Goal: Task Accomplishment & Management: Manage account settings

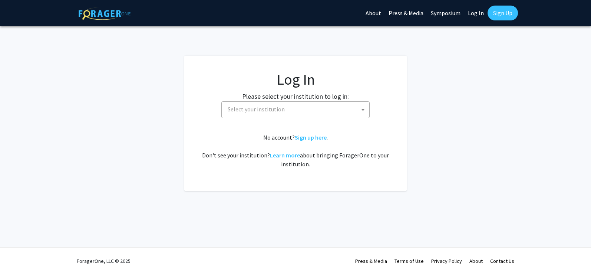
select select
click at [250, 110] on span "Select your institution" at bounding box center [256, 108] width 57 height 7
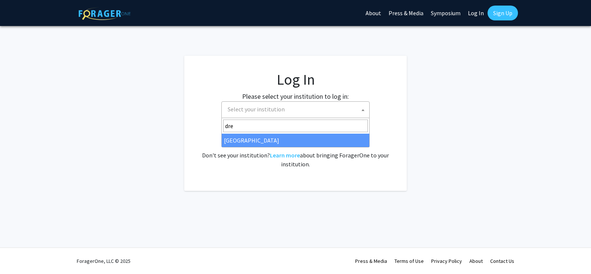
type input "dre"
select select "6"
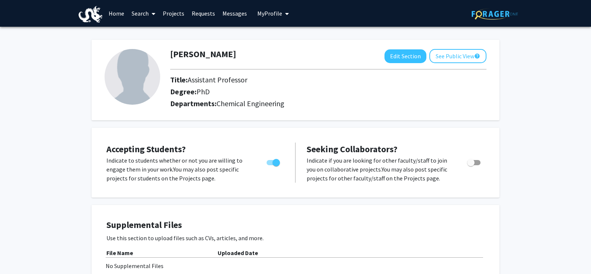
click at [172, 14] on link "Projects" at bounding box center [173, 13] width 29 height 26
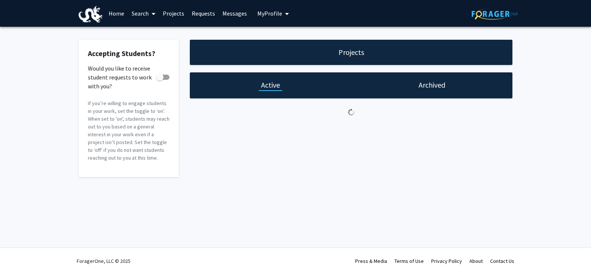
checkbox input "true"
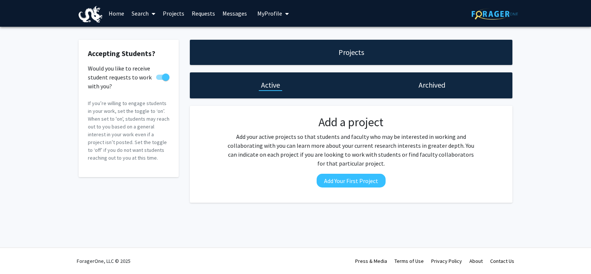
click at [431, 86] on h1 "Archived" at bounding box center [431, 85] width 27 height 10
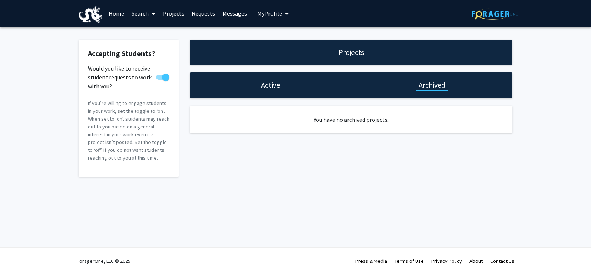
click at [268, 86] on h1 "Active" at bounding box center [270, 85] width 19 height 10
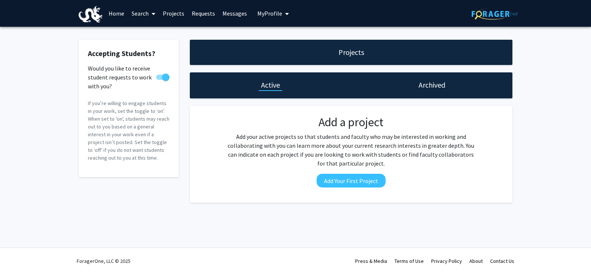
click at [236, 18] on link "Messages" at bounding box center [235, 13] width 32 height 26
